Goal: Transaction & Acquisition: Purchase product/service

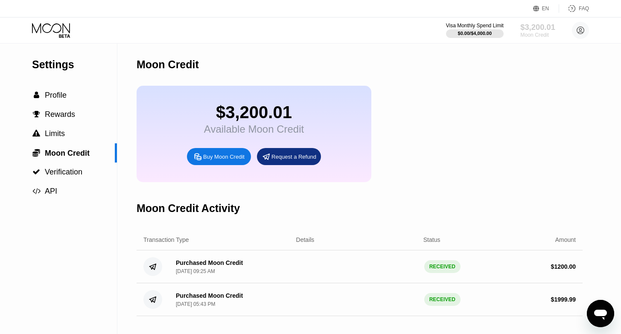
click at [528, 24] on div "$3,200.01" at bounding box center [537, 27] width 35 height 9
click at [66, 98] on span "Profile" at bounding box center [56, 95] width 22 height 9
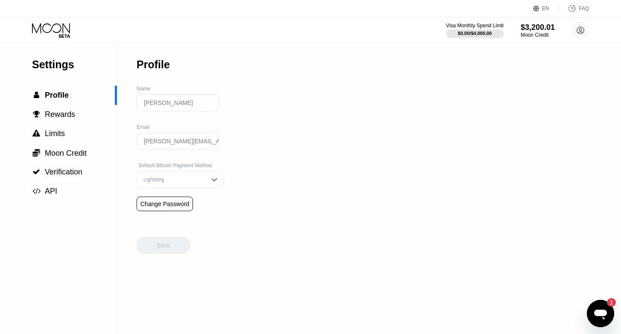
click at [51, 34] on icon at bounding box center [52, 30] width 40 height 15
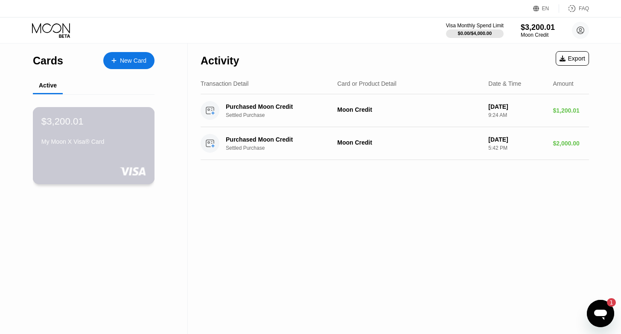
click at [84, 137] on div "$3,200.01 My Moon X Visa® Card" at bounding box center [93, 132] width 105 height 33
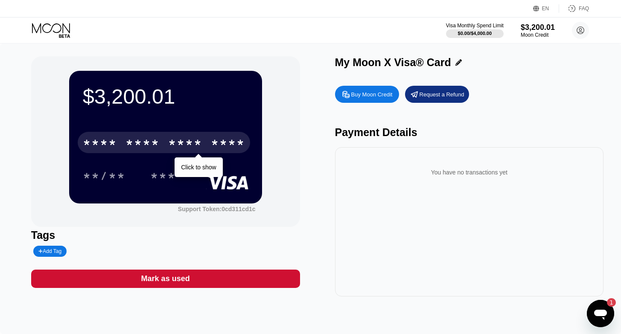
click at [180, 149] on div "* * * *" at bounding box center [185, 144] width 34 height 14
click at [183, 139] on div "* * * *" at bounding box center [185, 144] width 34 height 14
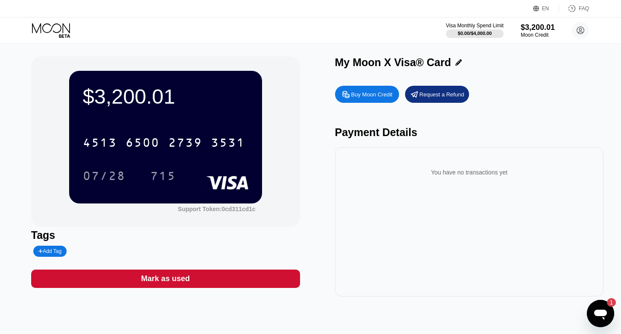
click at [116, 96] on div "$3,200.01" at bounding box center [166, 96] width 166 height 24
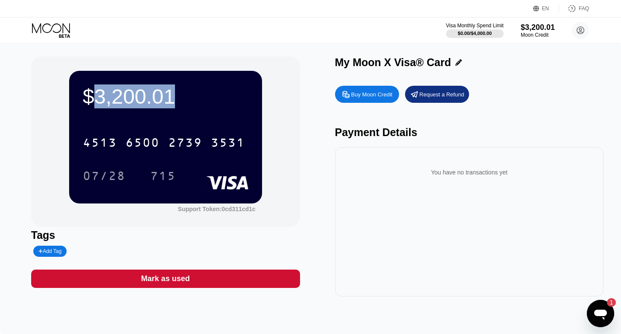
copy div "3,200.01"
click at [171, 136] on div "[CREDIT_CARD_NUMBER]" at bounding box center [164, 142] width 172 height 21
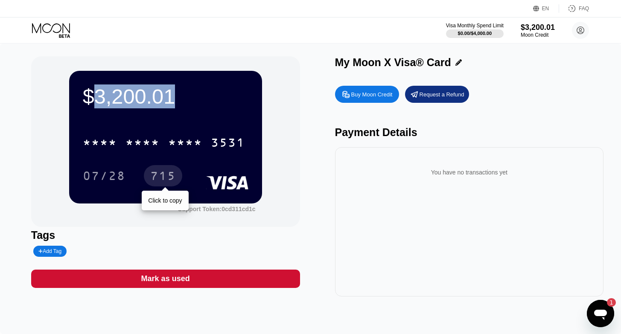
click at [172, 175] on div "715" at bounding box center [163, 177] width 26 height 14
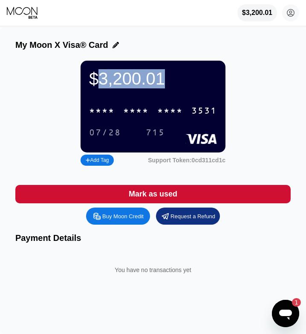
click at [133, 220] on div "Buy Moon Credit" at bounding box center [122, 215] width 41 height 7
type input "0"
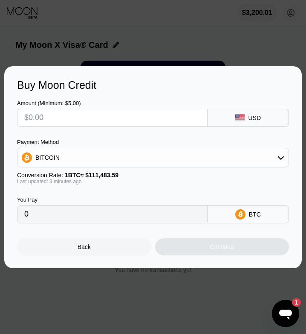
click at [114, 122] on input "text" at bounding box center [112, 117] width 176 height 17
type input "$100"
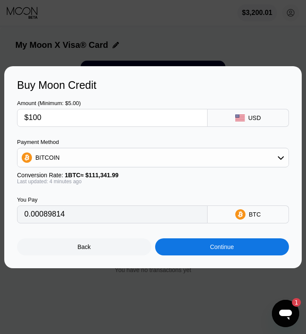
type input "0.00089788"
type input "$100"
type input "0.00089562"
